Goal: Information Seeking & Learning: Compare options

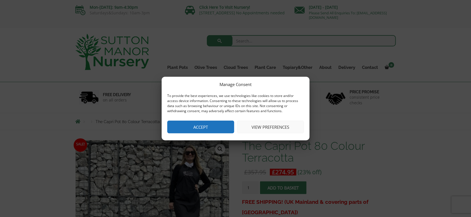
click at [201, 130] on button "Accept" at bounding box center [200, 127] width 67 height 13
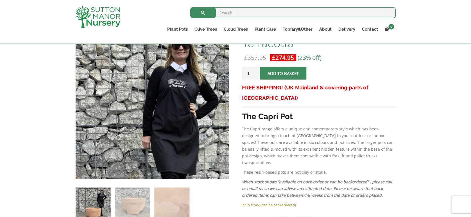
scroll to position [105, 0]
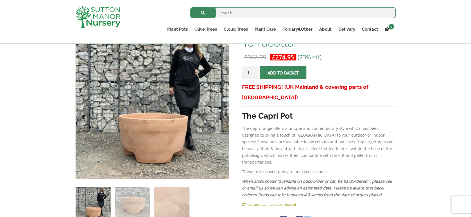
click at [299, 140] on p "The Capri range offers a unique and contemporary style which has been designed …" at bounding box center [319, 145] width 154 height 40
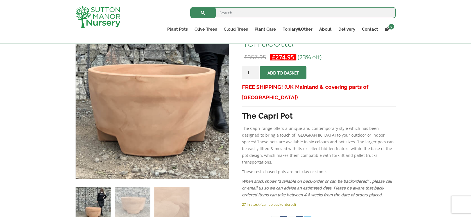
scroll to position [120, 0]
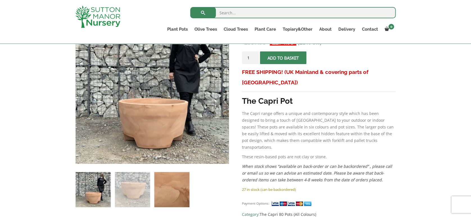
click at [184, 195] on img at bounding box center [171, 189] width 35 height 35
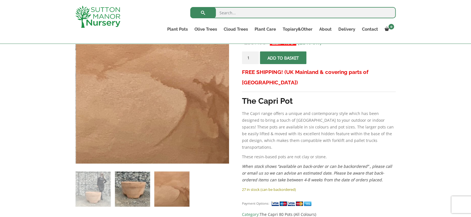
click at [143, 182] on img at bounding box center [132, 188] width 35 height 35
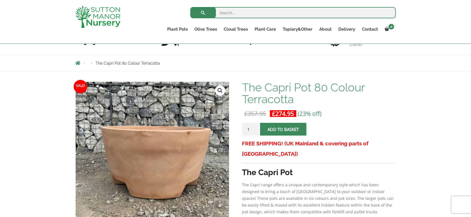
scroll to position [45, 0]
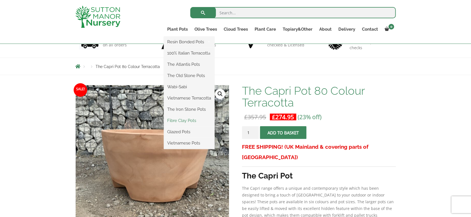
click at [179, 120] on link "Fibre Clay Pots" at bounding box center [189, 120] width 51 height 8
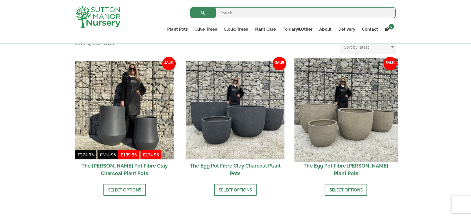
click at [343, 156] on img at bounding box center [345, 109] width 103 height 103
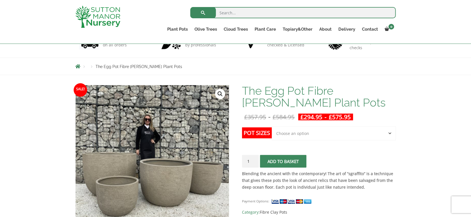
scroll to position [60, 0]
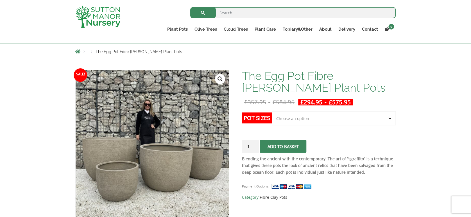
click at [314, 119] on select "Choose an option Click here to buy the 5th To Largest Pot In The Picture Click …" at bounding box center [334, 118] width 124 height 14
click at [272, 111] on select "Choose an option Click here to buy the 5th To Largest Pot In The Picture Click …" at bounding box center [334, 118] width 124 height 14
select select "Click here to buy the 2nd To Largest Pot In The Picture"
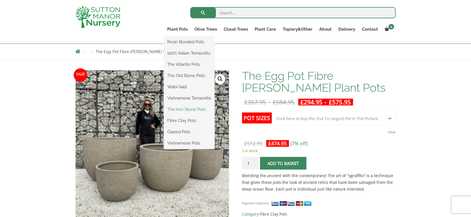
click at [191, 111] on link "The Iron Stone Pots" at bounding box center [189, 109] width 51 height 8
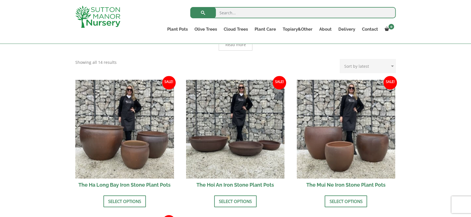
scroll to position [180, 0]
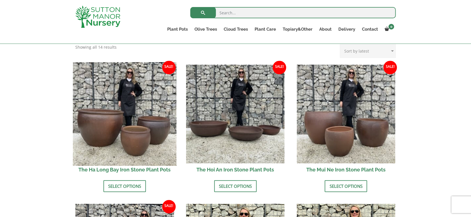
click at [165, 160] on img at bounding box center [124, 113] width 103 height 103
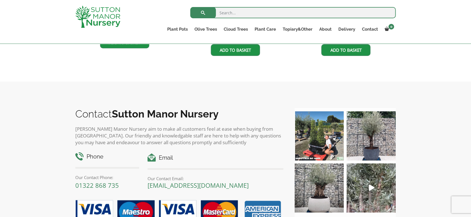
scroll to position [479, 0]
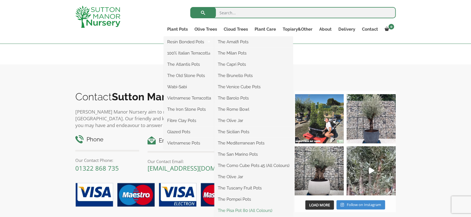
click at [254, 210] on link "The Pisa Pot 80 (All Colours)" at bounding box center [253, 210] width 78 height 8
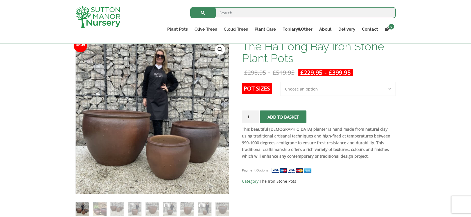
scroll to position [90, 0]
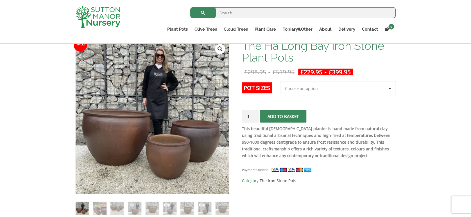
click at [321, 91] on select "Choose an option 3rd to Largest Pot In The Picture 2nd to Largest Pot In The Pi…" at bounding box center [337, 88] width 115 height 14
click at [280, 81] on select "Choose an option 3rd to Largest Pot In The Picture 2nd to Largest Pot In The Pi…" at bounding box center [337, 88] width 115 height 14
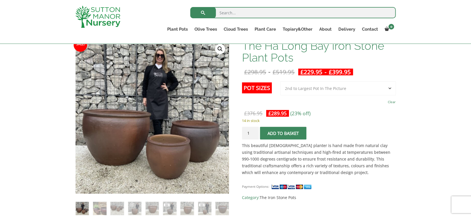
select select "Largest pot In The Picture"
click at [288, 150] on strong "This beautiful Vietnamese planter is hand made from natural clay using traditio…" at bounding box center [316, 159] width 148 height 32
click at [93, 208] on img at bounding box center [99, 208] width 13 height 13
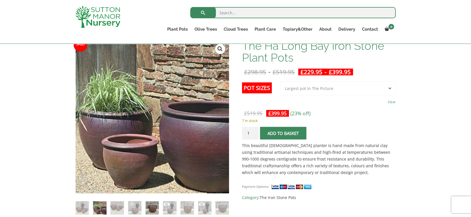
click at [151, 205] on img at bounding box center [152, 207] width 13 height 13
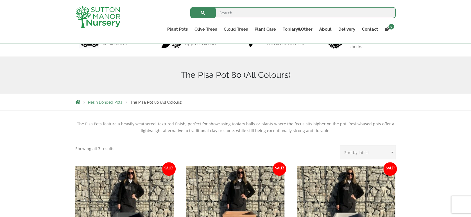
scroll to position [105, 0]
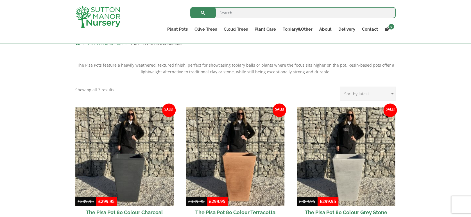
click at [257, 15] on input "search" at bounding box center [292, 12] width 205 height 11
type input "pot 80"
click at [190, 7] on button "submit" at bounding box center [203, 12] width 26 height 11
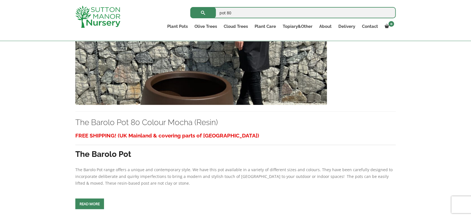
scroll to position [165, 0]
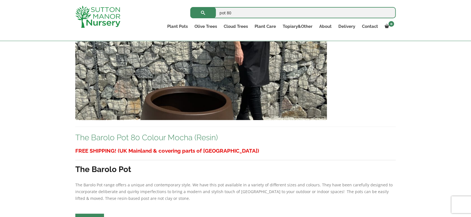
click at [184, 139] on link "The Barolo Pot 80 Colour Mocha (Resin)" at bounding box center [146, 137] width 142 height 9
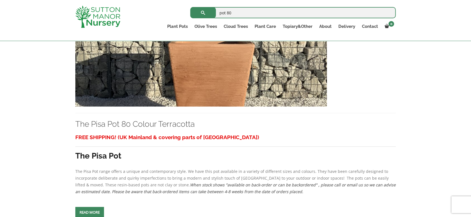
scroll to position [1903, 0]
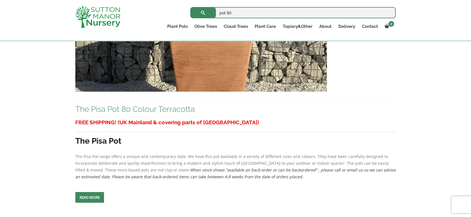
click at [112, 107] on link "The Pisa Pot 80 Colour Terracotta" at bounding box center [134, 109] width 119 height 9
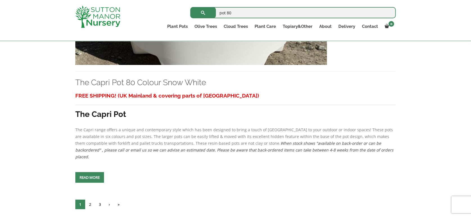
scroll to position [2427, 0]
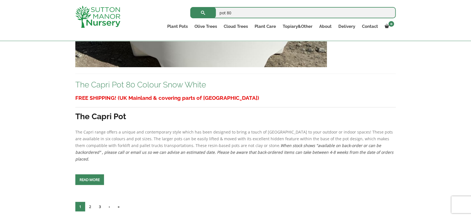
click at [112, 83] on link "The Capri Pot 80 Colour Snow White" at bounding box center [140, 84] width 131 height 9
click at [91, 202] on link "2" at bounding box center [90, 207] width 10 height 10
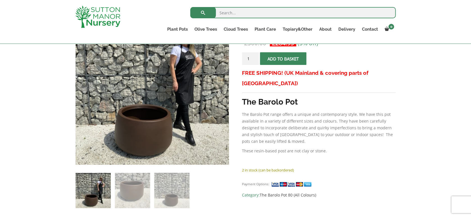
scroll to position [120, 0]
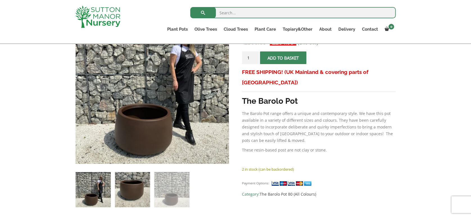
click at [135, 193] on img at bounding box center [132, 189] width 35 height 35
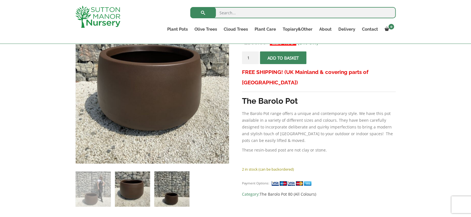
click at [169, 186] on img at bounding box center [171, 188] width 35 height 35
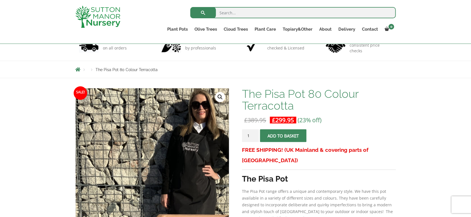
scroll to position [90, 0]
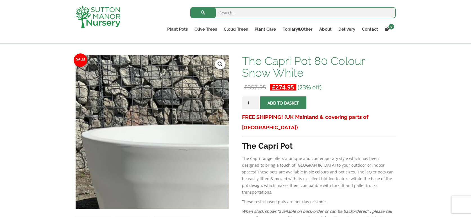
scroll to position [90, 0]
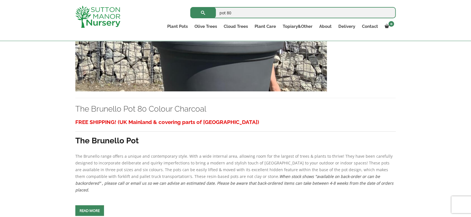
scroll to position [195, 0]
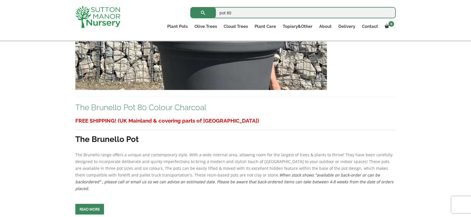
click at [119, 106] on link "The Brunello Pot 80 Colour Charcoal" at bounding box center [140, 107] width 131 height 9
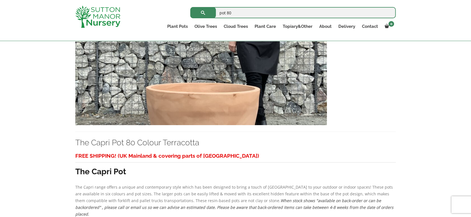
scroll to position [1723, 0]
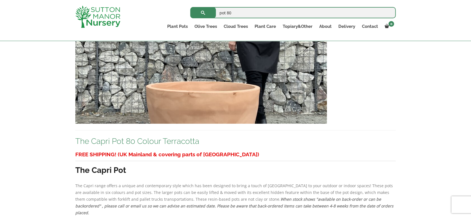
click at [114, 137] on link "The Capri Pot 80 Colour Terracotta" at bounding box center [137, 141] width 124 height 9
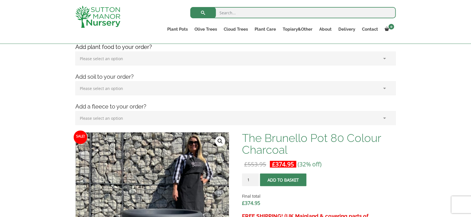
scroll to position [90, 0]
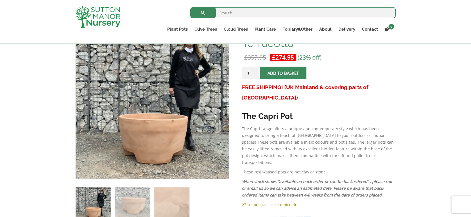
scroll to position [105, 0]
click at [261, 125] on p "The Capri range offers a unique and contemporary style which has been designed …" at bounding box center [319, 145] width 154 height 40
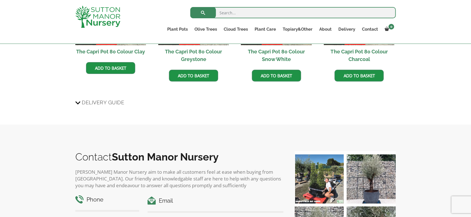
scroll to position [599, 0]
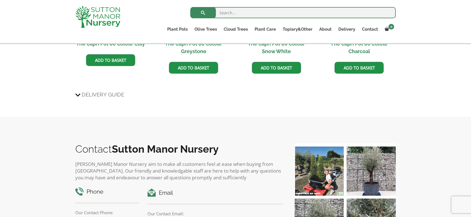
click at [101, 89] on span "Delivery Guide" at bounding box center [103, 94] width 42 height 10
click at [0, 0] on input "Delivery Guide" at bounding box center [0, 0] width 0 height 0
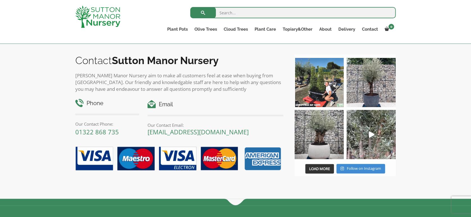
scroll to position [1468, 0]
